Goal: Transaction & Acquisition: Purchase product/service

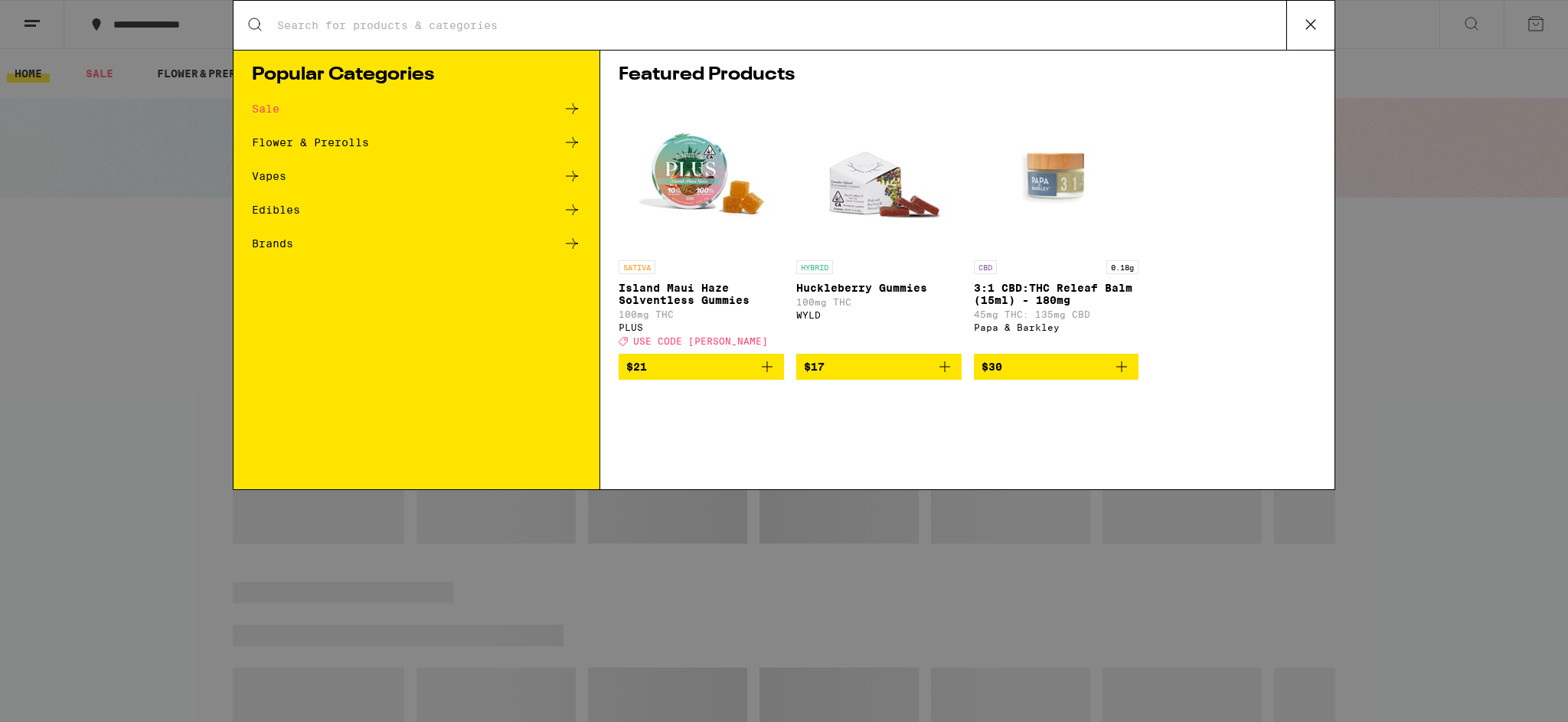
click at [488, 29] on input "Search for Products" at bounding box center [781, 26] width 1010 height 14
click at [368, 21] on input "Search for Products" at bounding box center [781, 26] width 1010 height 14
type input "garlic starship"
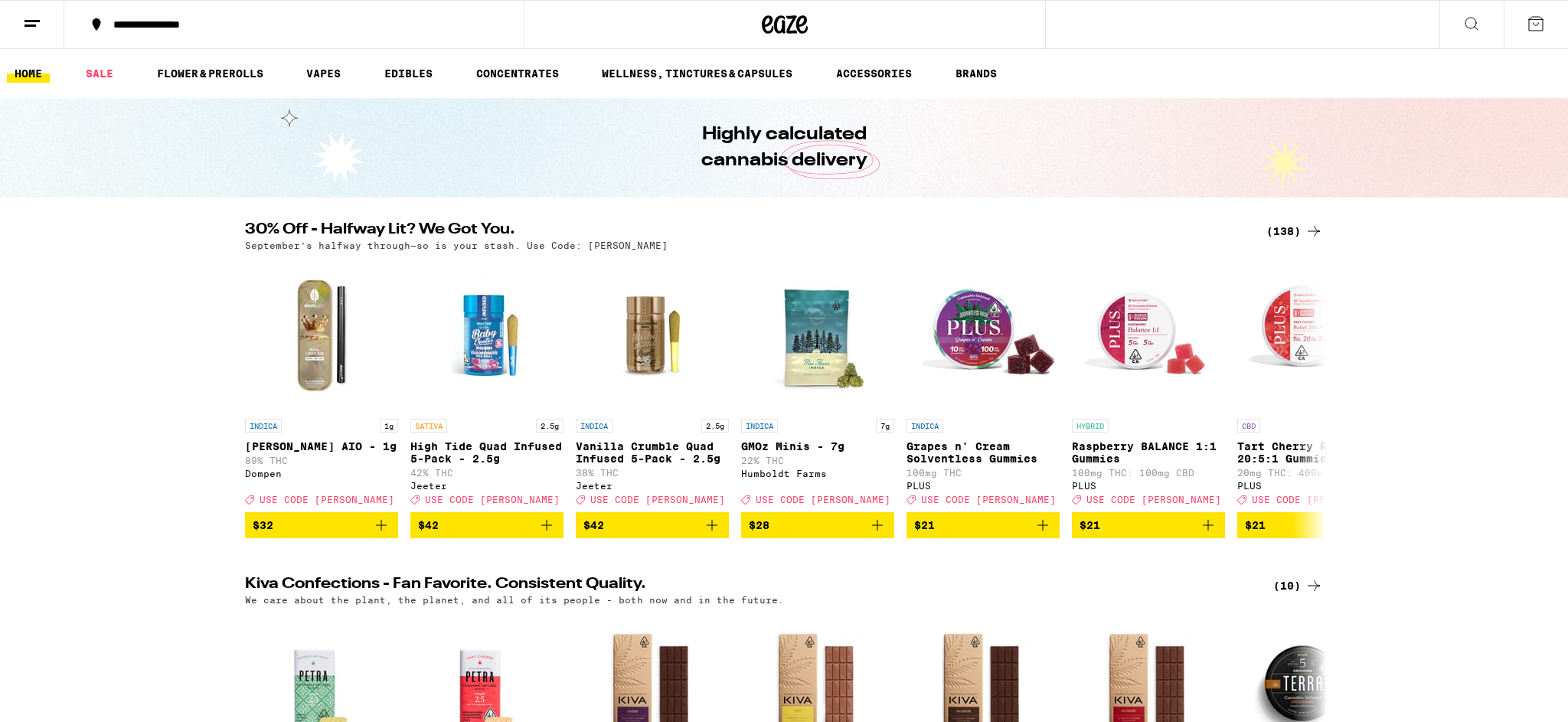
click at [1477, 25] on icon at bounding box center [1472, 24] width 19 height 19
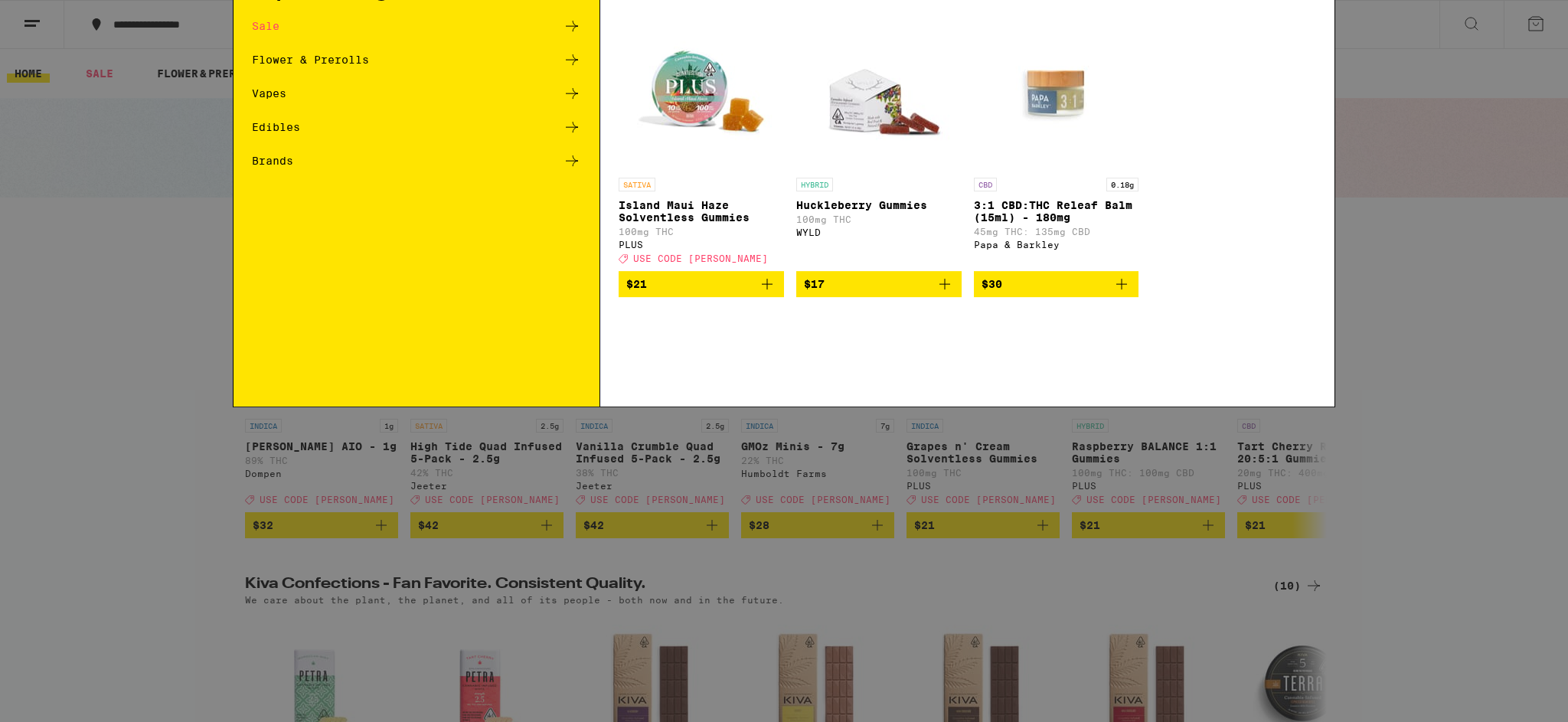
click at [455, 27] on input "Search for Products" at bounding box center [781, 26] width 1010 height 14
type input "garlic starship"
